Goal: Communication & Community: Answer question/provide support

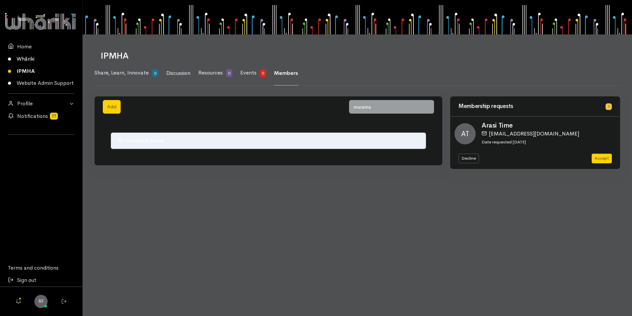
click at [29, 64] on link "Whāriki" at bounding box center [41, 59] width 82 height 12
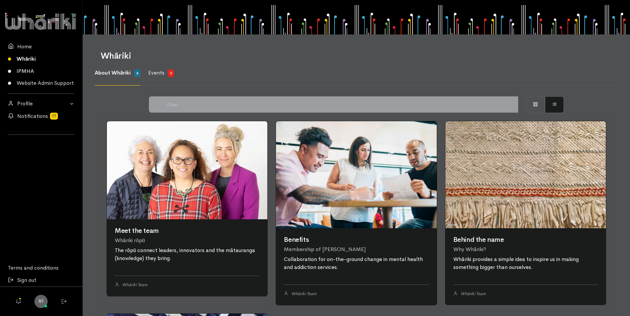
click at [32, 66] on link "IPMHA" at bounding box center [41, 71] width 82 height 12
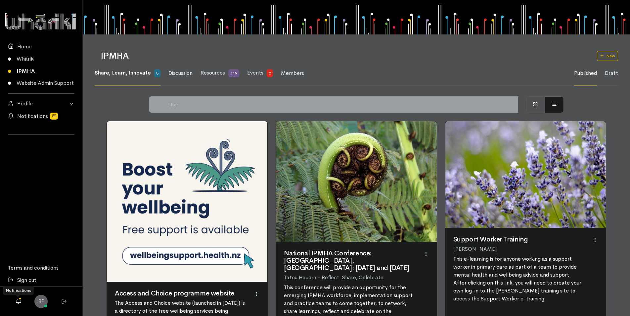
click at [21, 301] on icon at bounding box center [18, 301] width 9 height 9
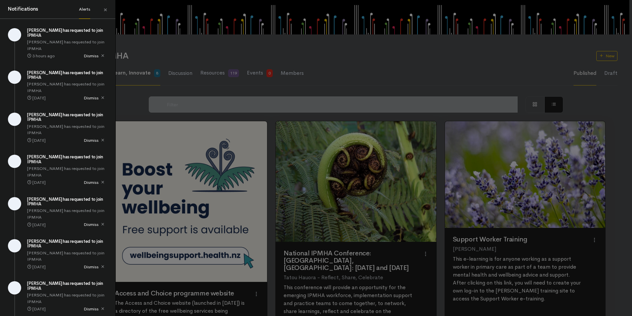
click at [54, 33] on h5 "[PERSON_NAME] has requested to join IPMHA" at bounding box center [67, 33] width 80 height 10
click at [223, 82] on div "Notifications Alerts × Marama Wilson has requested to join IPMHA 3 hours ago Di…" at bounding box center [316, 158] width 632 height 316
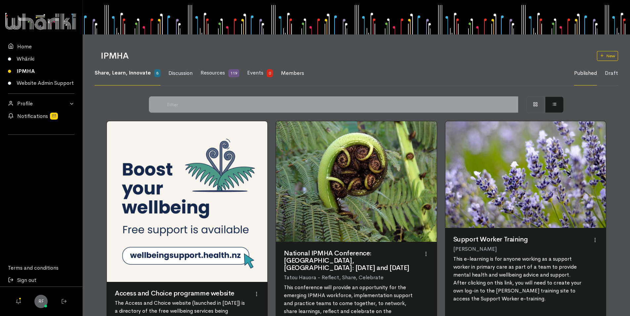
click at [299, 69] on span "Members" at bounding box center [292, 72] width 23 height 7
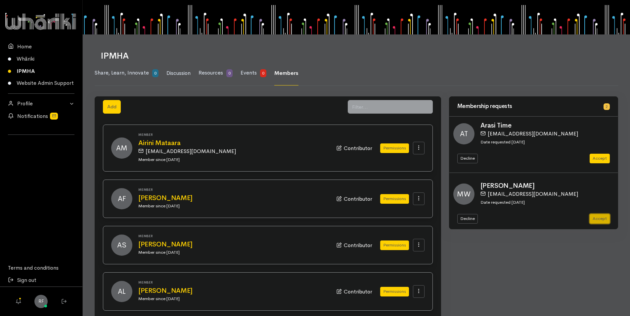
click at [596, 219] on button "Accept" at bounding box center [599, 219] width 20 height 10
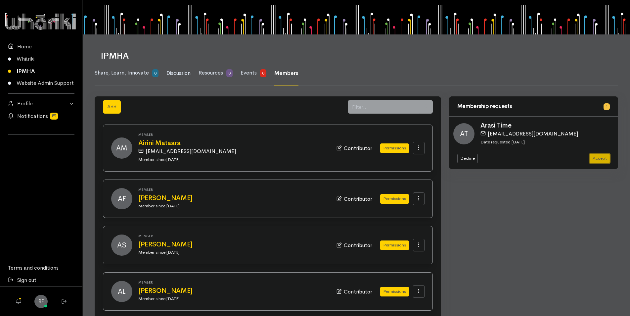
click at [600, 159] on button "Accept" at bounding box center [599, 158] width 20 height 10
